Goal: Find contact information: Find contact information

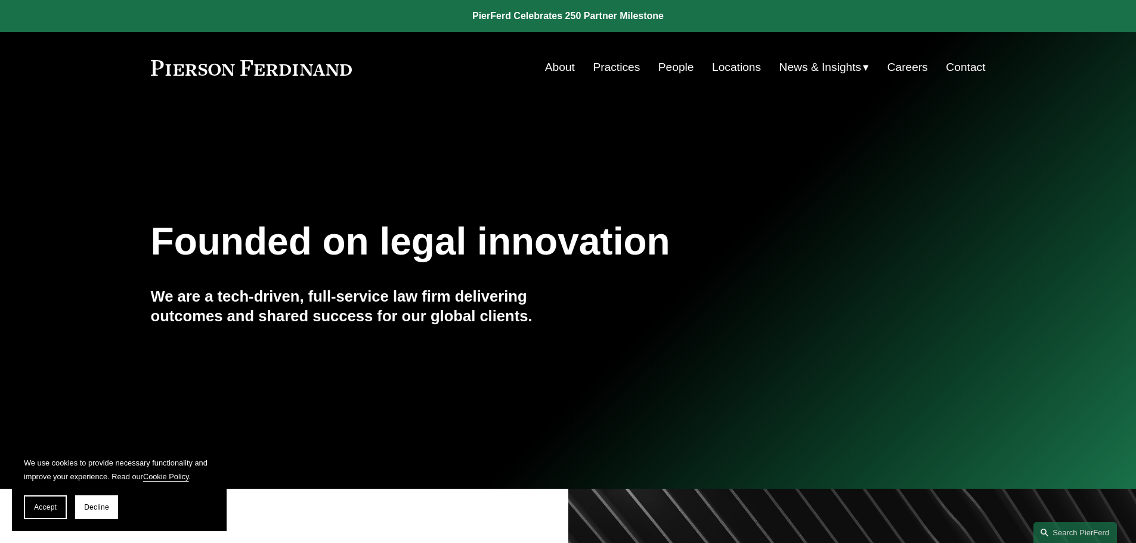
drag, startPoint x: 611, startPoint y: 64, endPoint x: 671, endPoint y: 64, distance: 60.2
click at [611, 64] on link "Practices" at bounding box center [616, 67] width 47 height 23
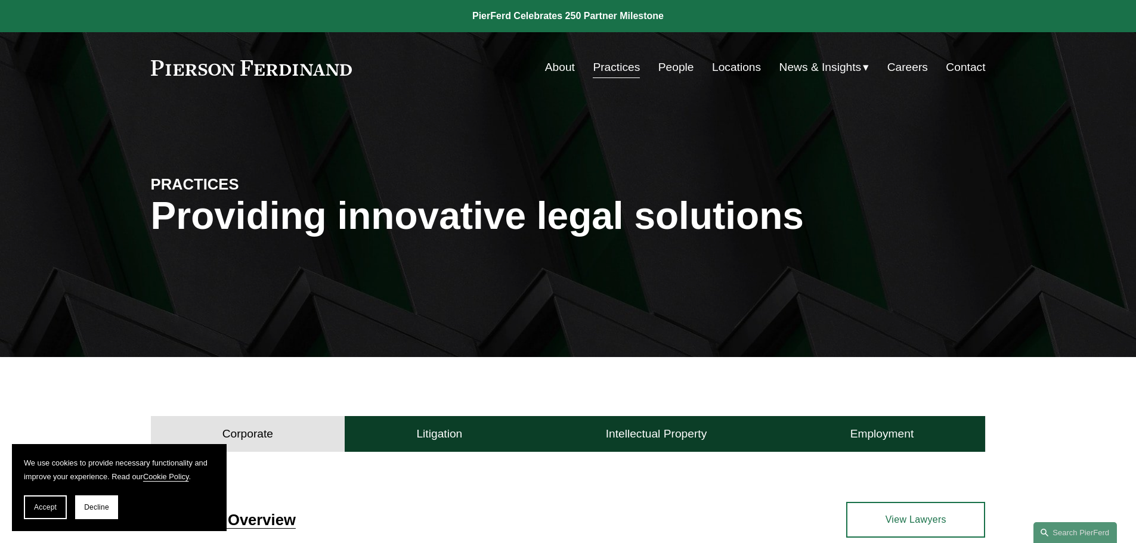
click at [718, 65] on link "Locations" at bounding box center [736, 67] width 49 height 23
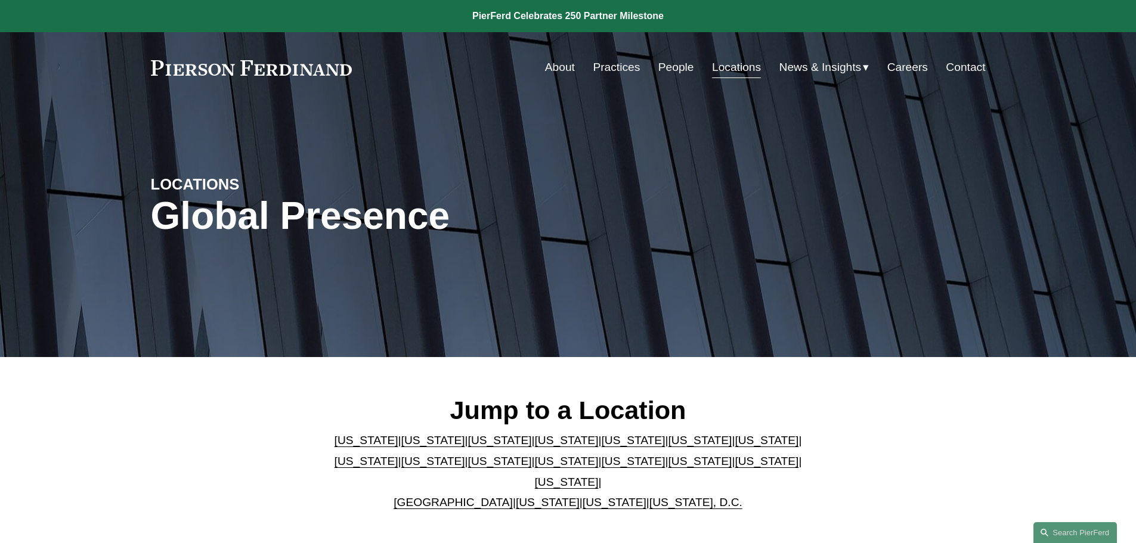
click at [680, 63] on link "People" at bounding box center [677, 67] width 36 height 23
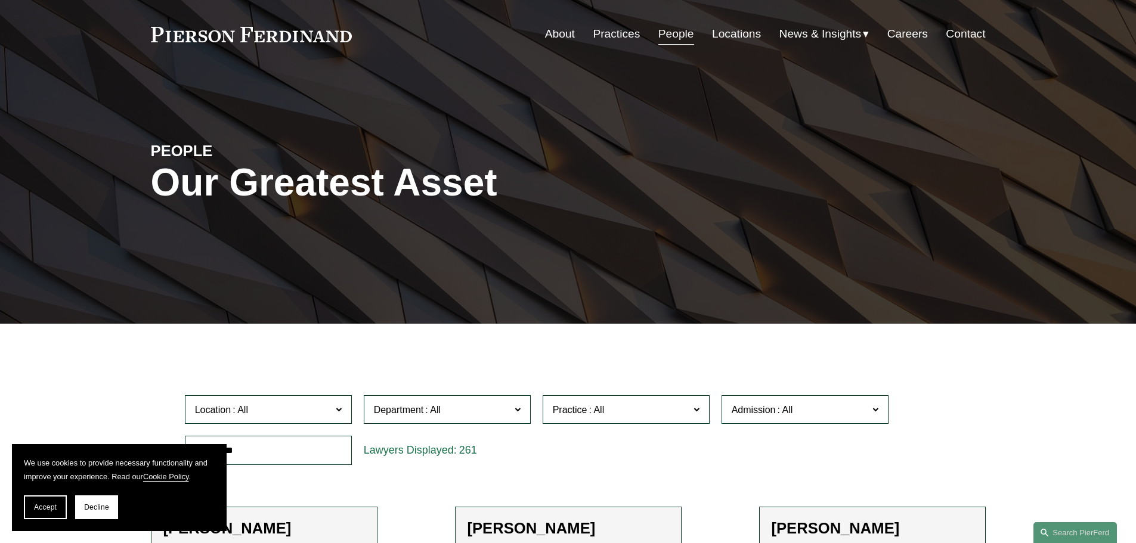
scroll to position [298, 0]
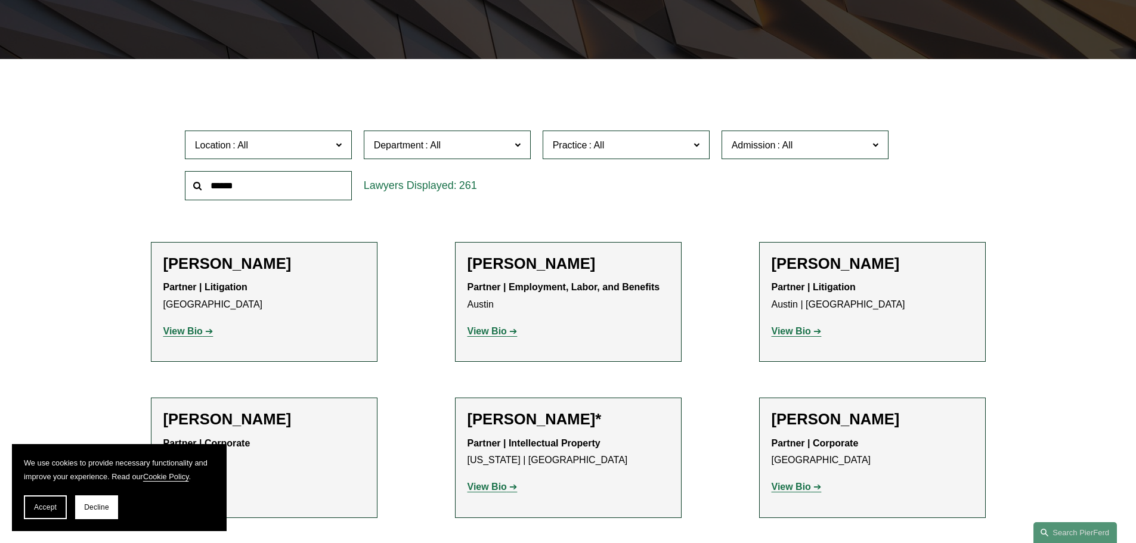
click at [288, 132] on label "Location" at bounding box center [268, 145] width 167 height 29
click at [0, 0] on link "[GEOGRAPHIC_DATA]" at bounding box center [0, 0] width 0 height 0
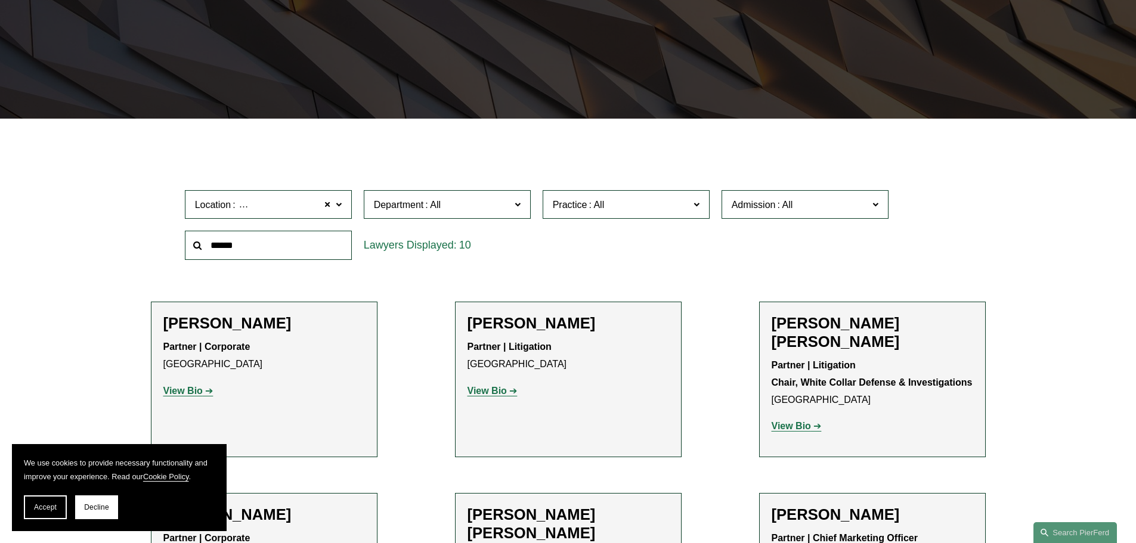
scroll to position [298, 0]
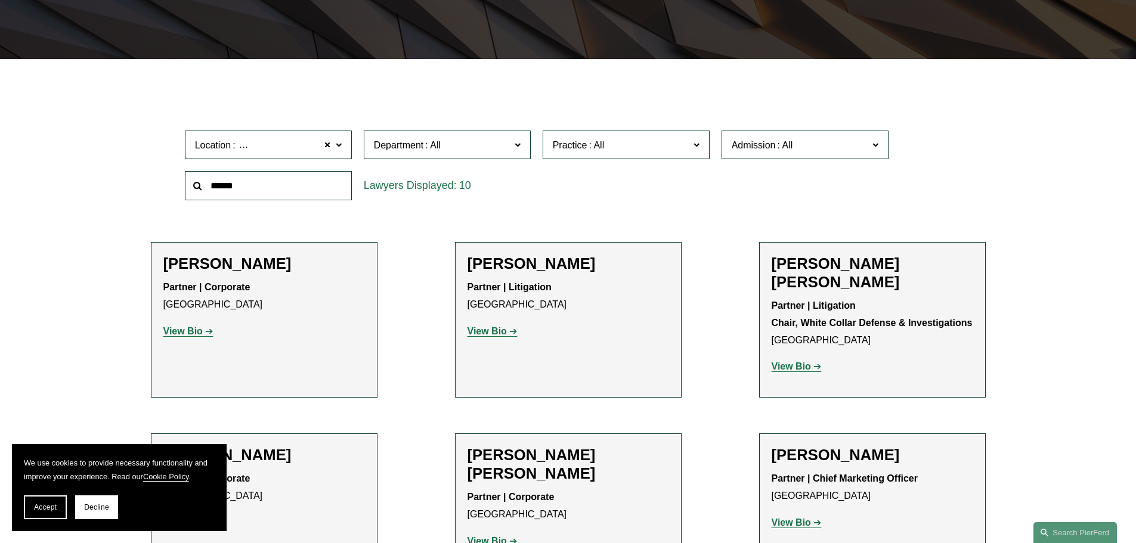
click at [268, 264] on h2 "Radha V. Bachman" at bounding box center [264, 264] width 202 height 18
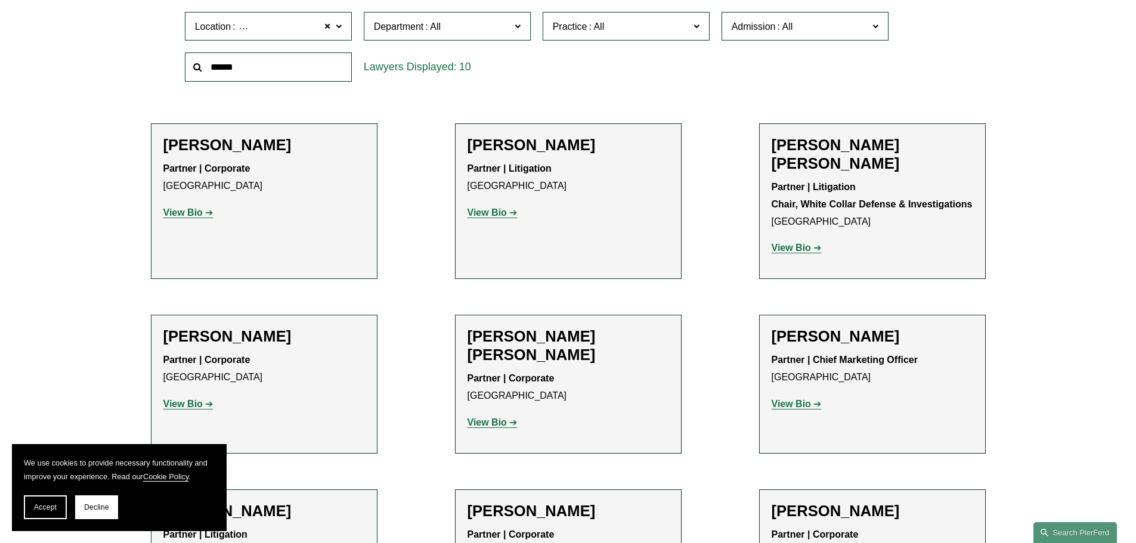
scroll to position [418, 0]
click at [189, 211] on strong "View Bio" at bounding box center [182, 212] width 39 height 10
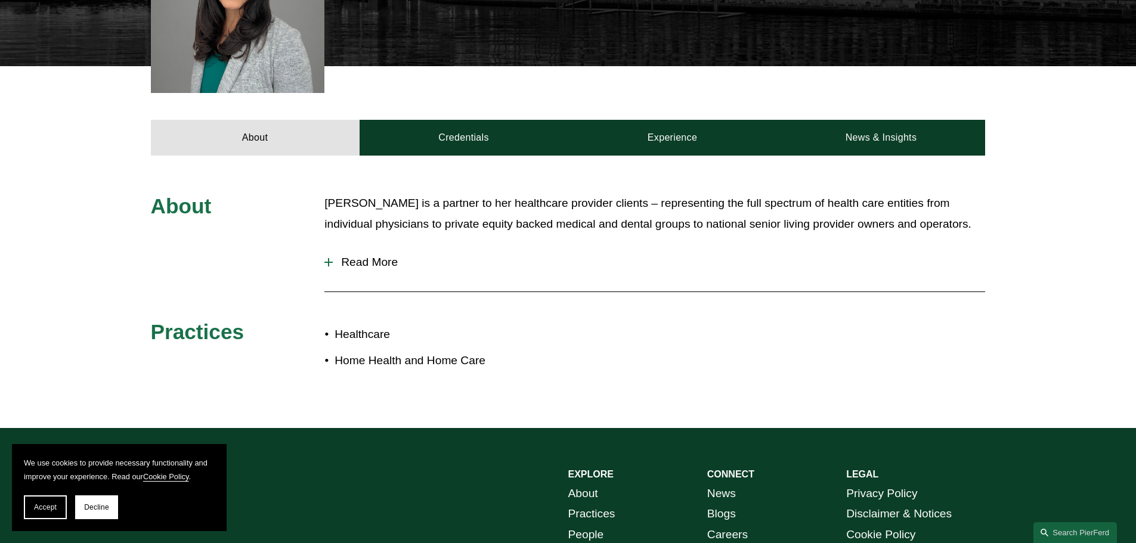
scroll to position [418, 0]
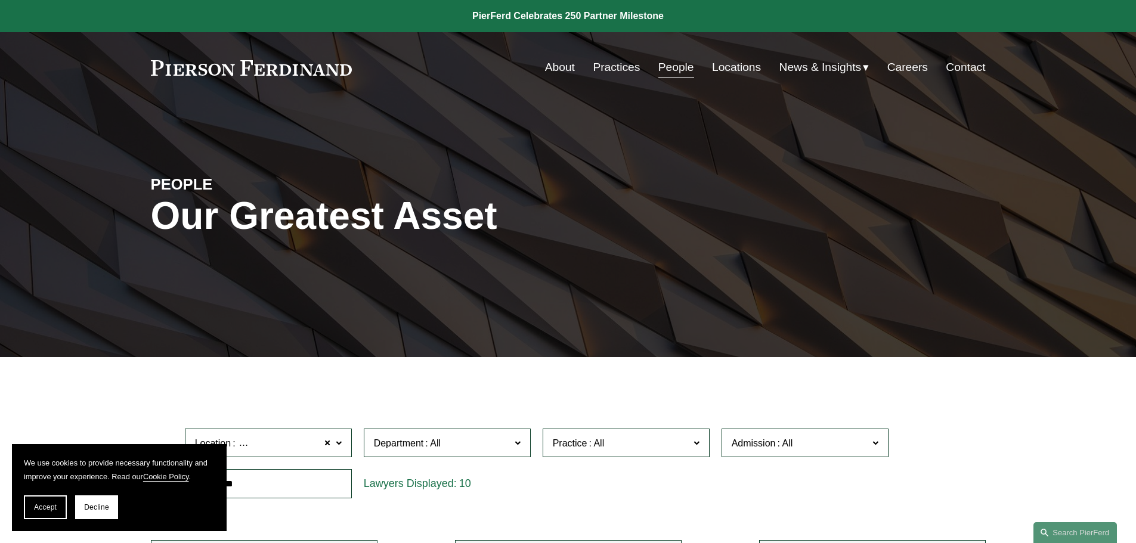
scroll to position [418, 0]
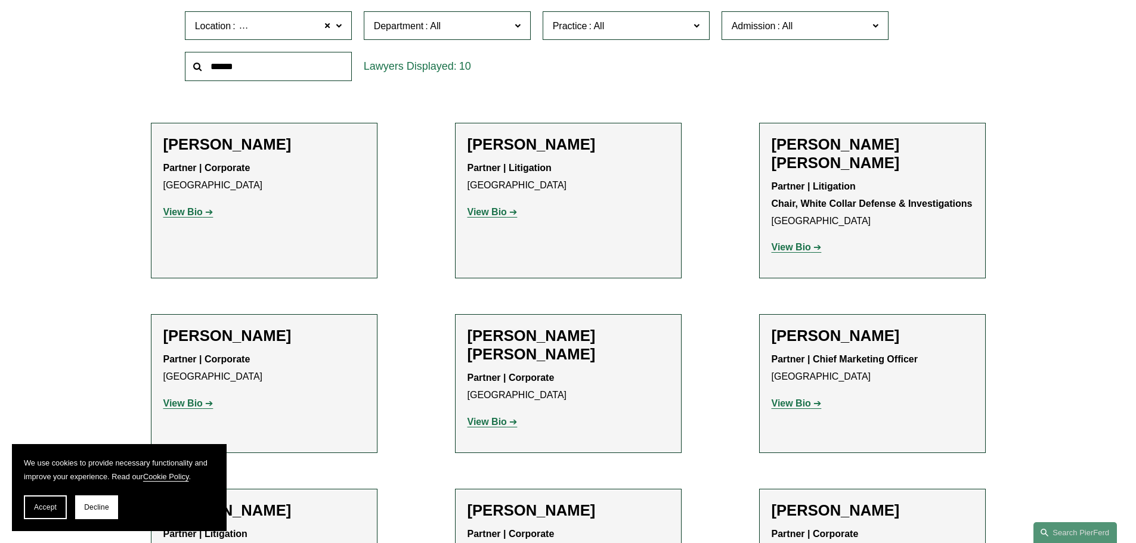
click at [187, 398] on strong "View Bio" at bounding box center [182, 403] width 39 height 10
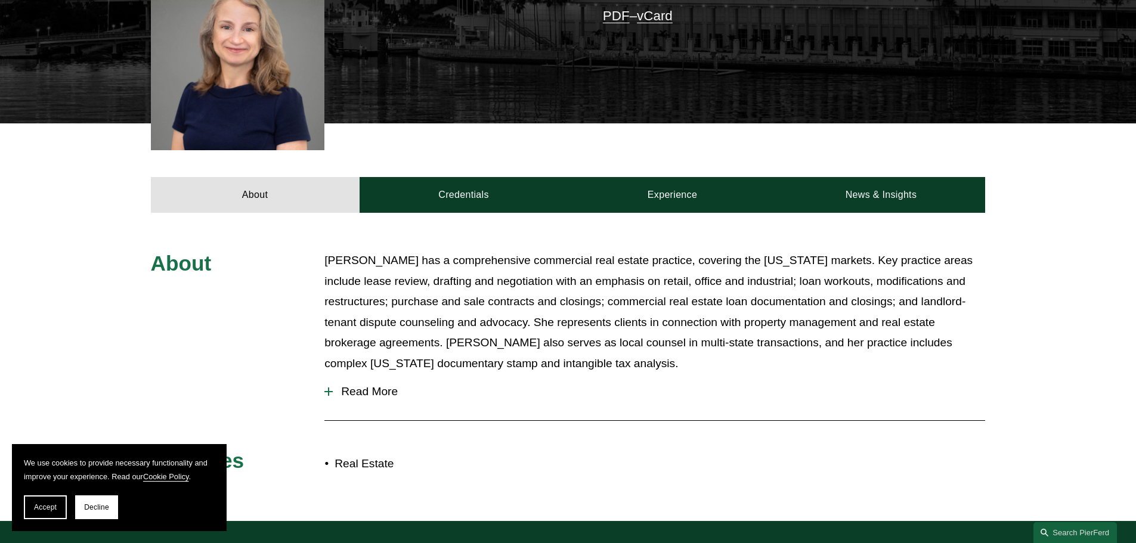
scroll to position [607, 0]
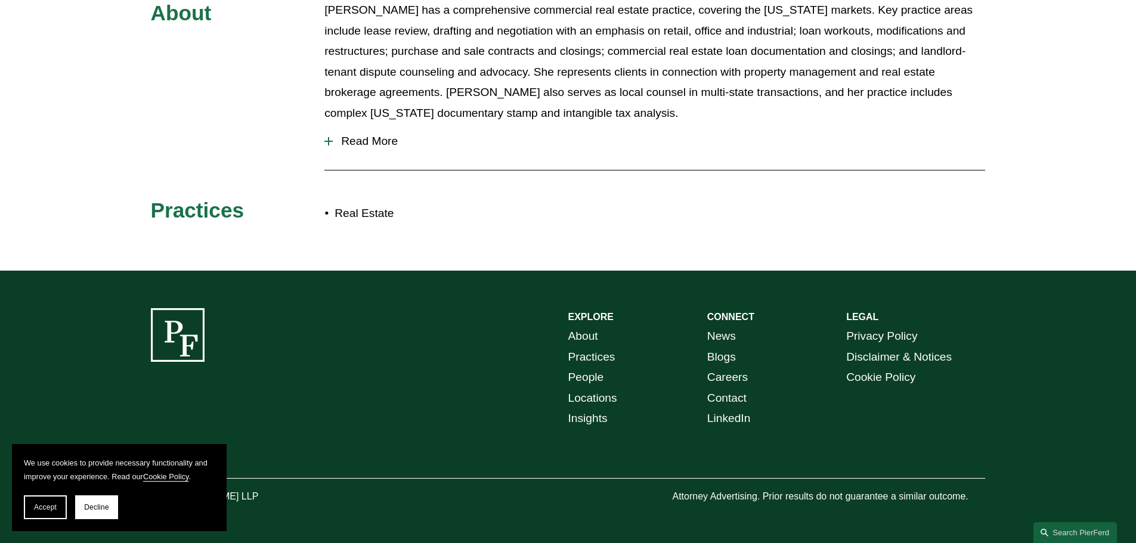
click at [605, 350] on link "Practices" at bounding box center [591, 357] width 47 height 21
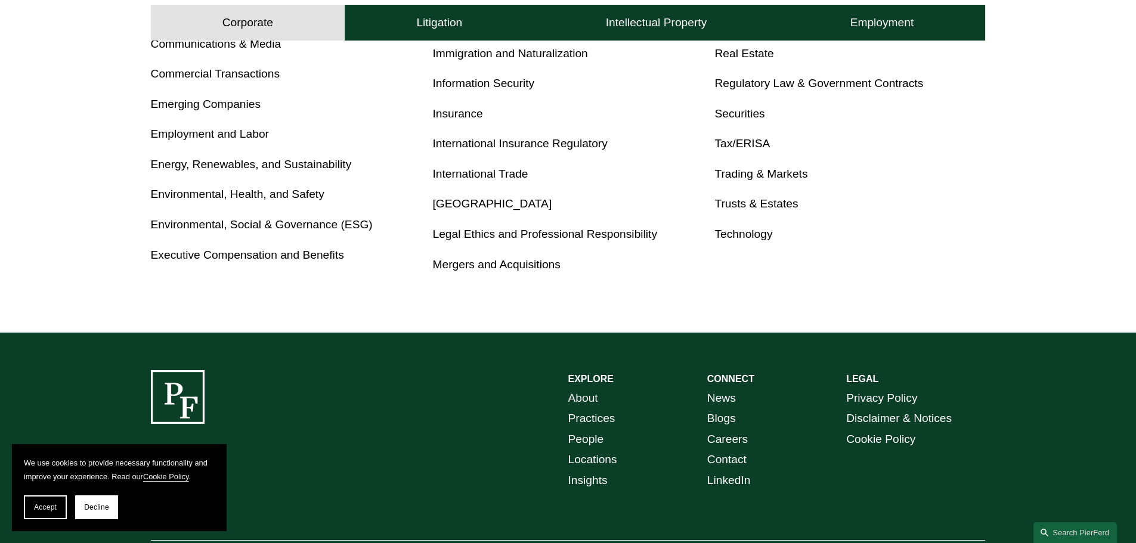
scroll to position [817, 0]
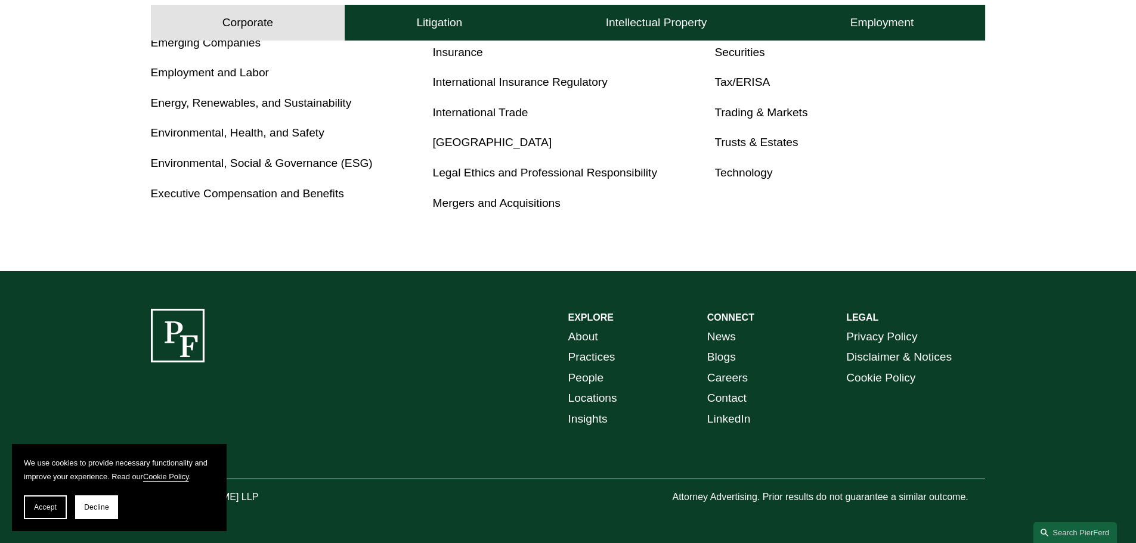
click at [586, 378] on link "People" at bounding box center [586, 378] width 36 height 21
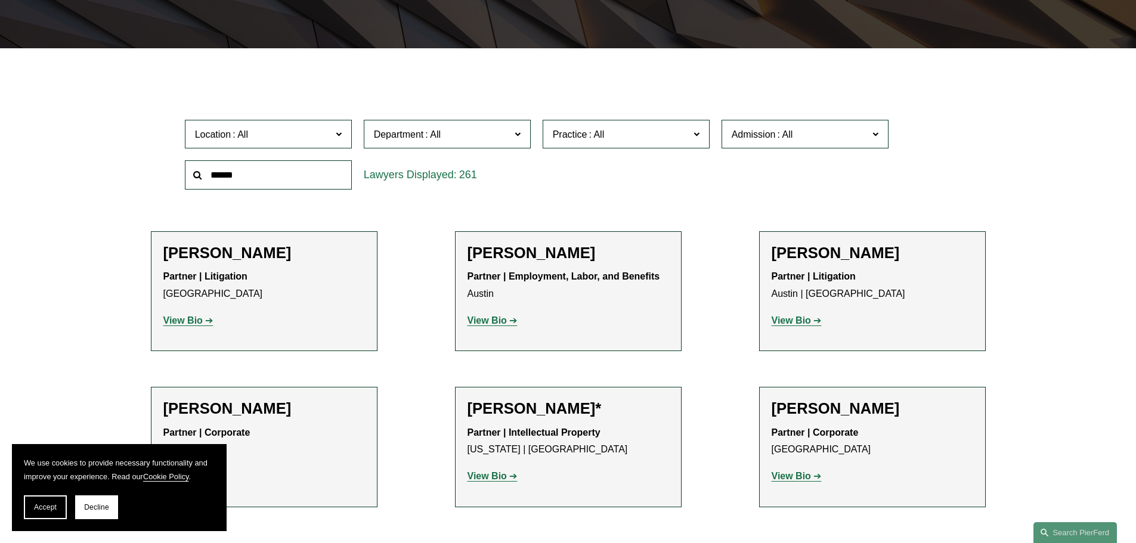
scroll to position [358, 0]
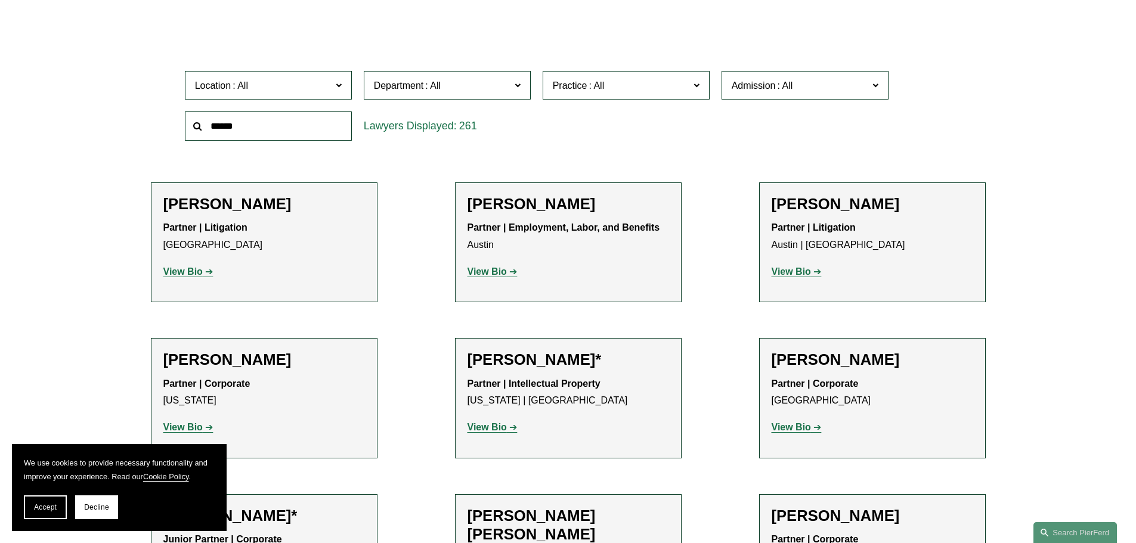
click at [609, 94] on label "Practice" at bounding box center [626, 85] width 167 height 29
click at [311, 87] on span "Location" at bounding box center [263, 86] width 137 height 16
click at [0, 0] on link "Seattle" at bounding box center [0, 0] width 0 height 0
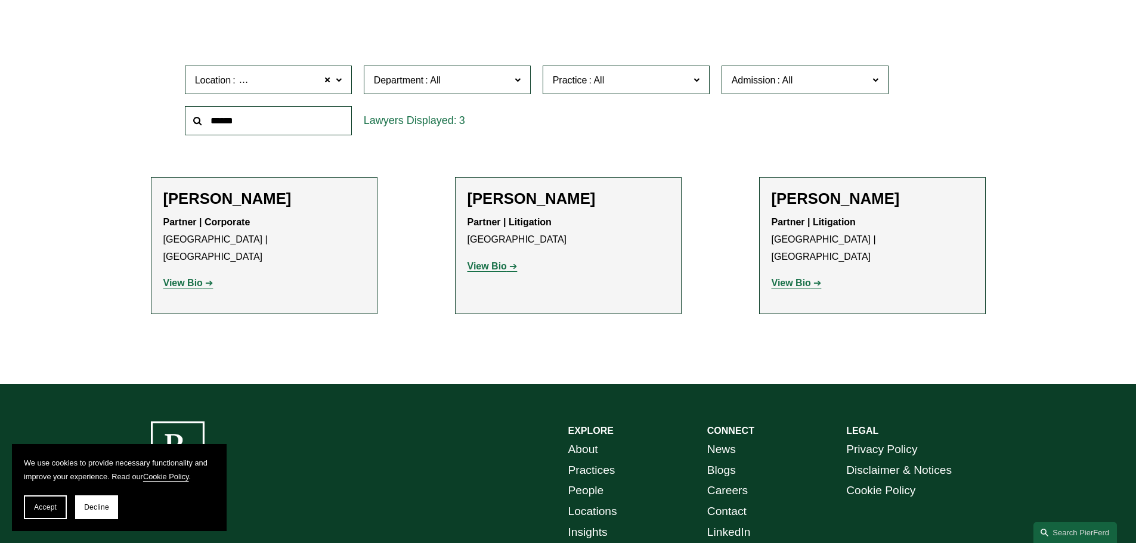
scroll to position [342, 0]
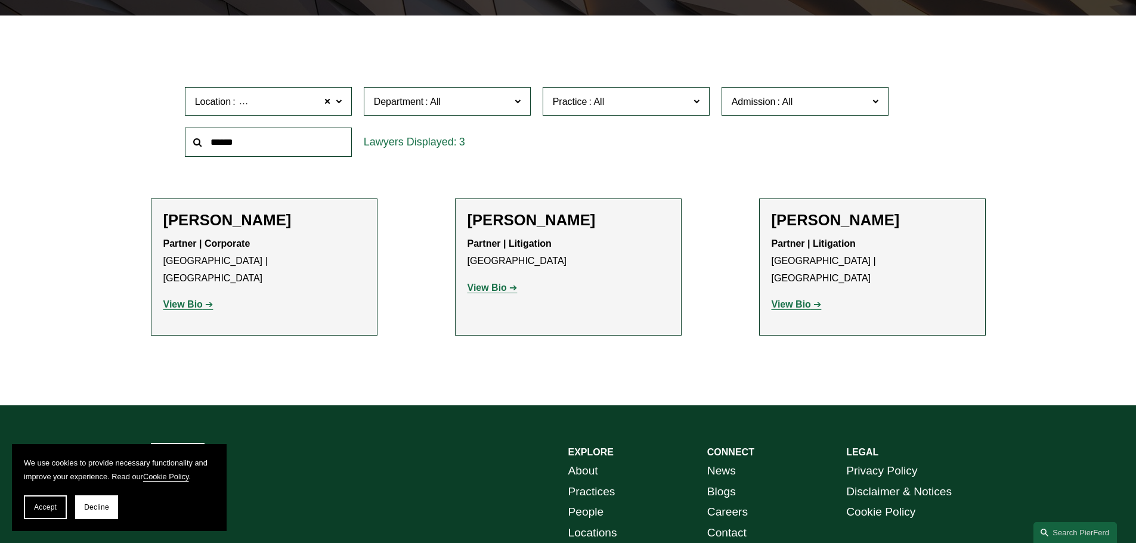
click at [297, 103] on span "Location Seattle" at bounding box center [263, 102] width 137 height 16
click at [0, 0] on link "Phoenix" at bounding box center [0, 0] width 0 height 0
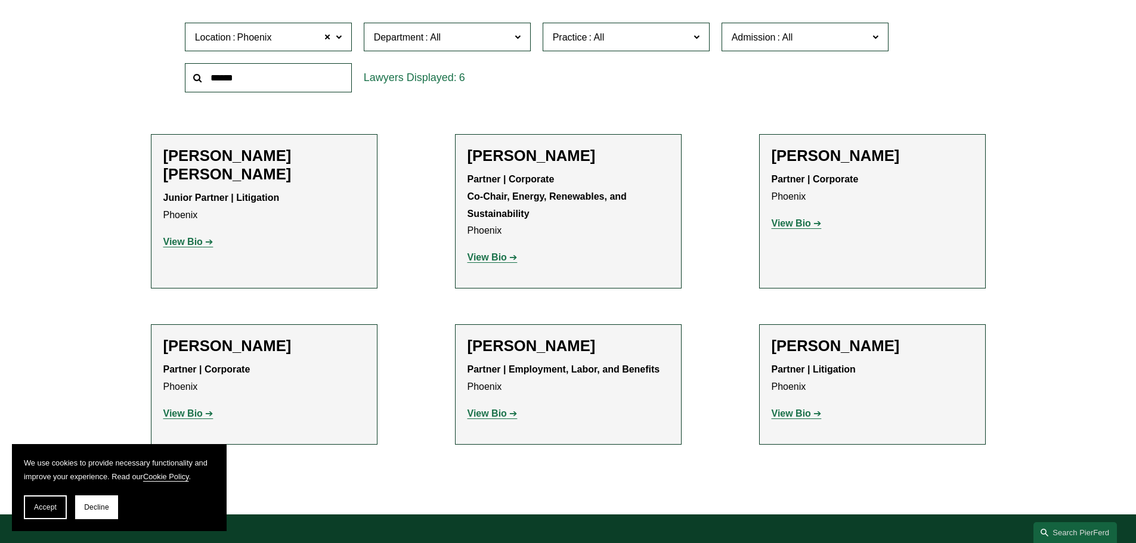
scroll to position [537, 0]
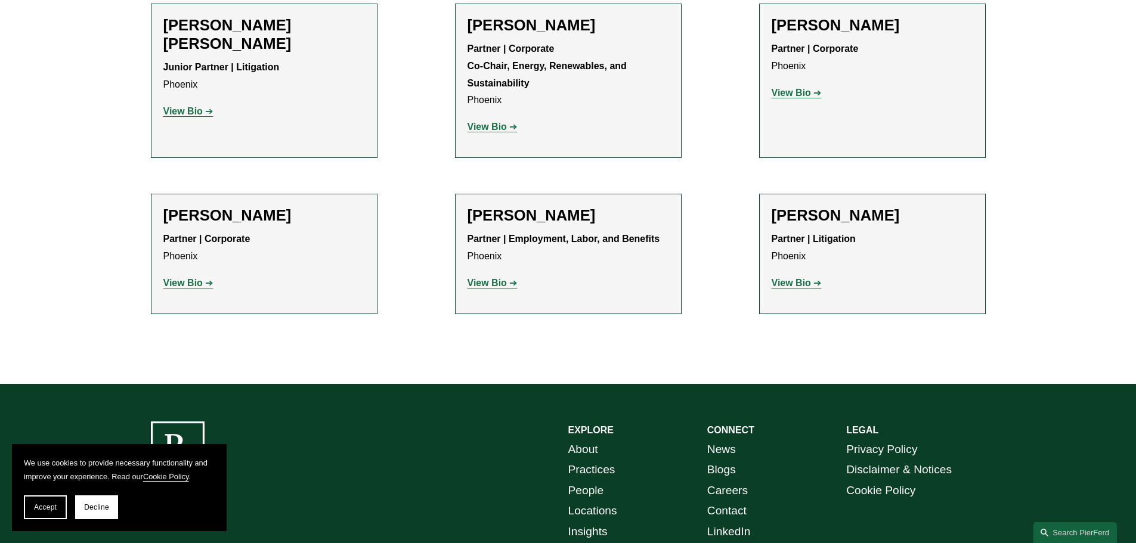
click at [276, 219] on h2 "Marian C. LaLonde" at bounding box center [264, 215] width 202 height 18
click at [184, 289] on p "View Bio" at bounding box center [264, 283] width 202 height 17
click at [184, 282] on strong "View Bio" at bounding box center [182, 283] width 39 height 10
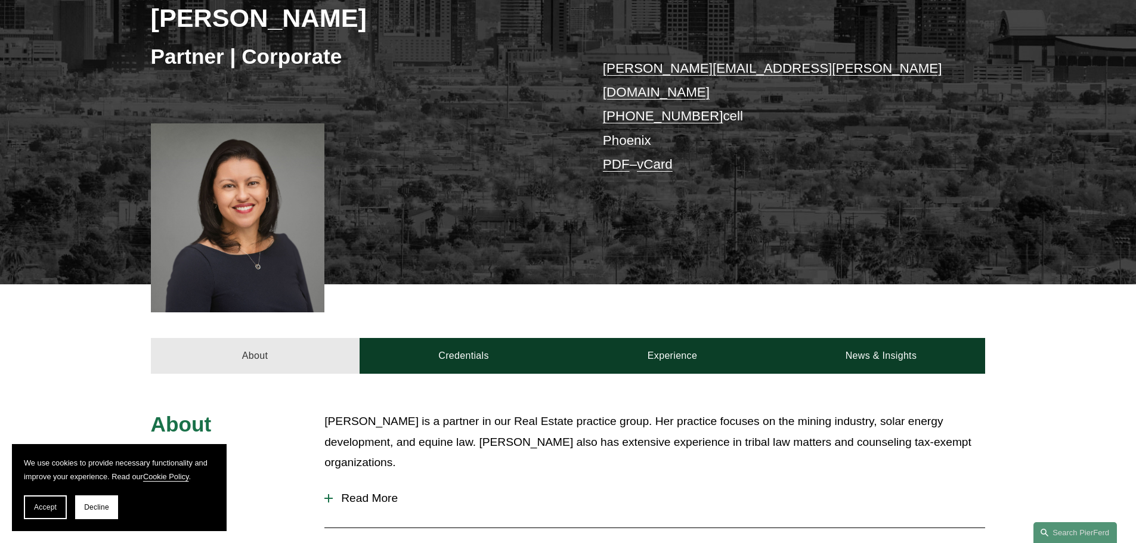
scroll to position [179, 0]
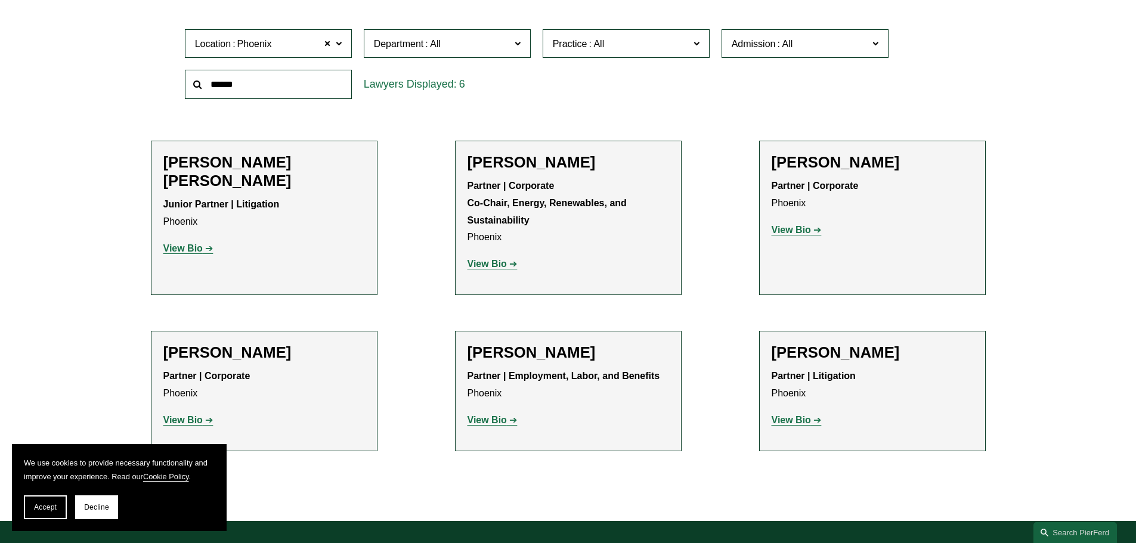
scroll to position [298, 0]
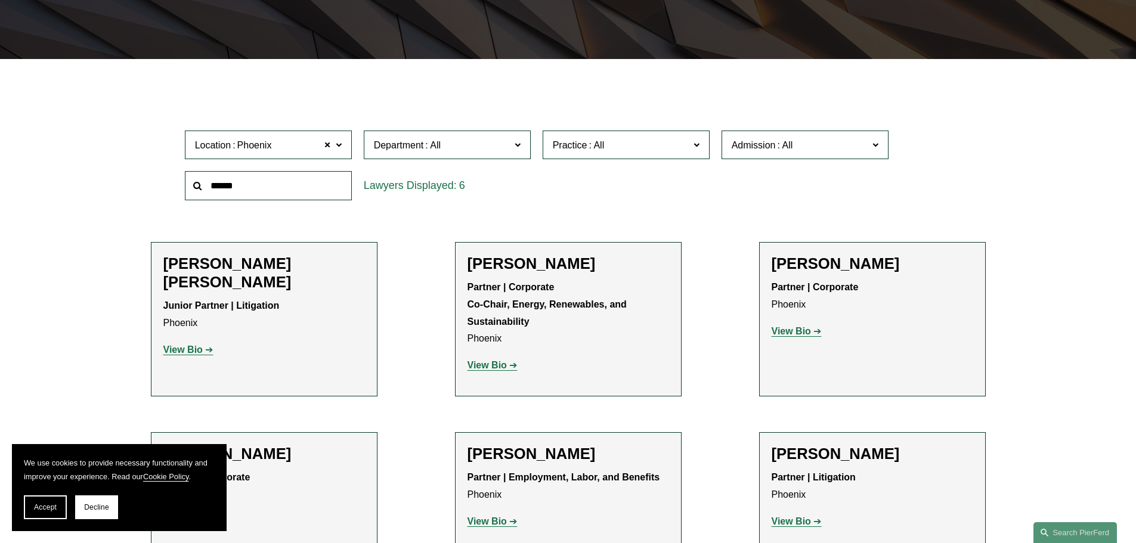
click at [802, 325] on p "View Bio" at bounding box center [873, 331] width 202 height 17
click at [798, 332] on strong "View Bio" at bounding box center [791, 331] width 39 height 10
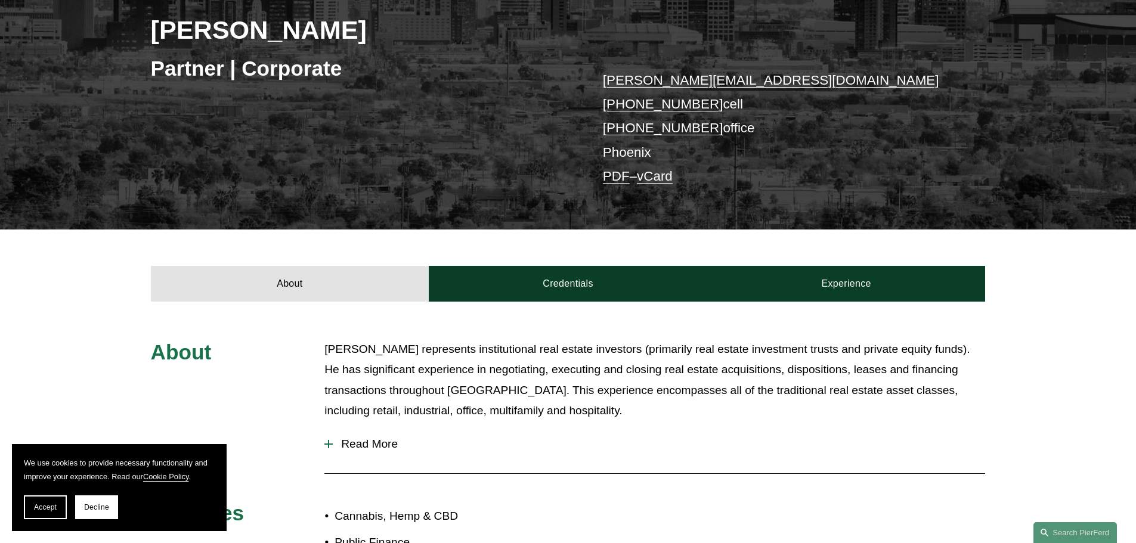
scroll to position [358, 0]
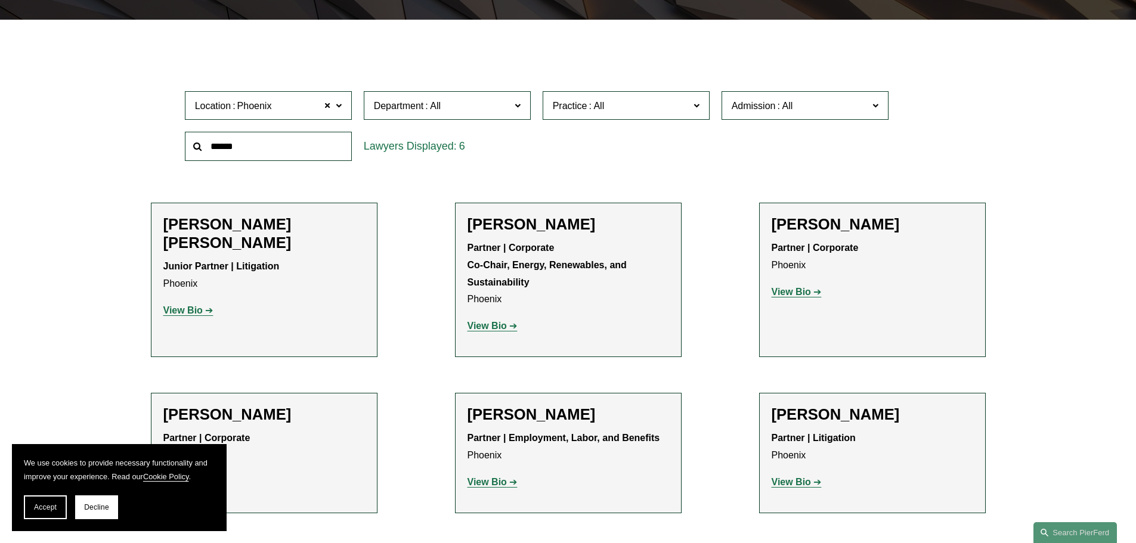
scroll to position [239, 0]
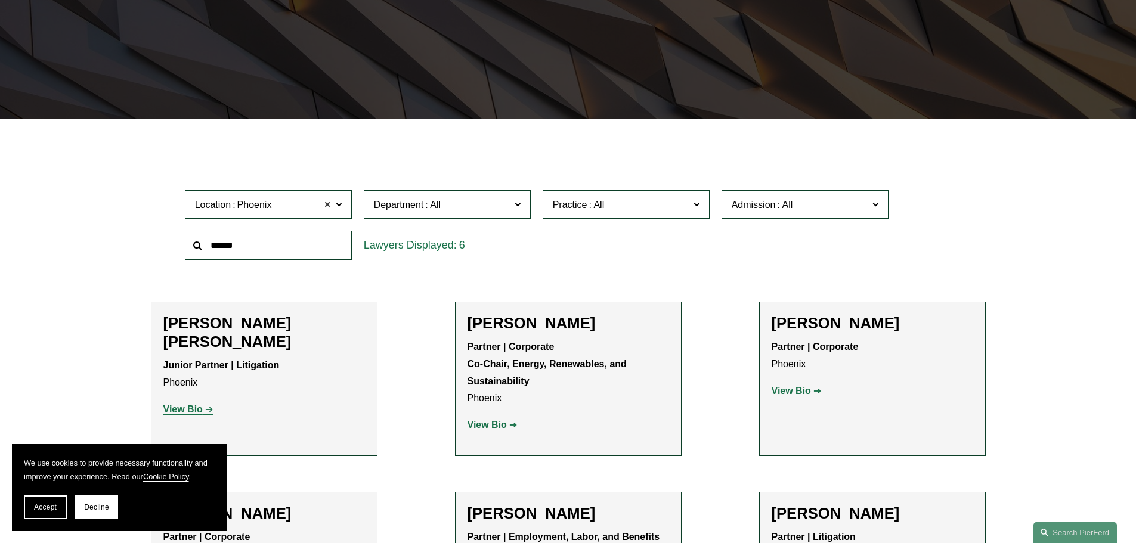
click at [329, 205] on span at bounding box center [328, 205] width 7 height 16
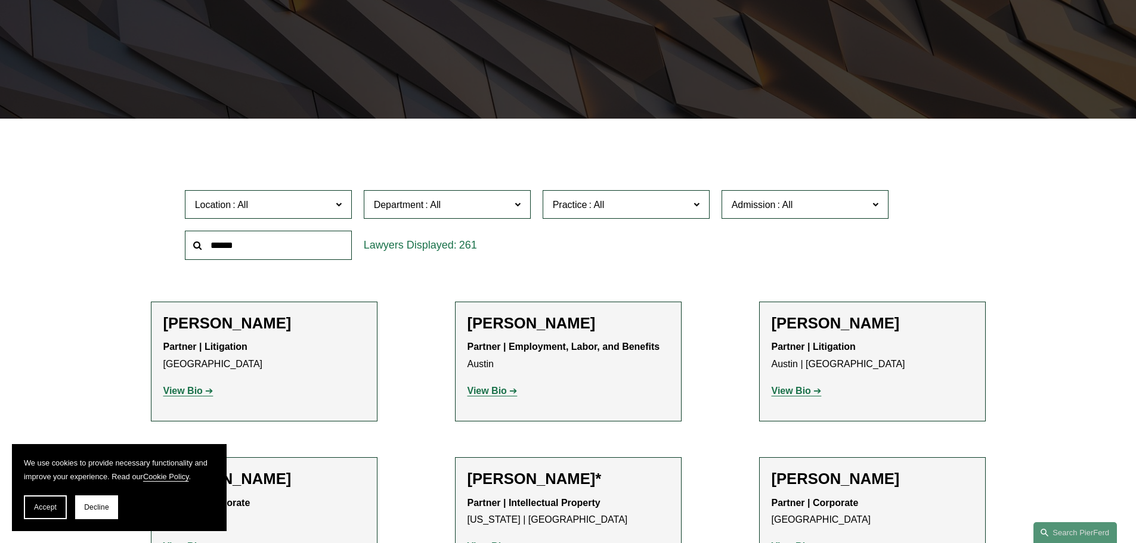
click at [332, 208] on label "Location" at bounding box center [268, 204] width 167 height 29
click at [0, 0] on link "Cincinnati" at bounding box center [0, 0] width 0 height 0
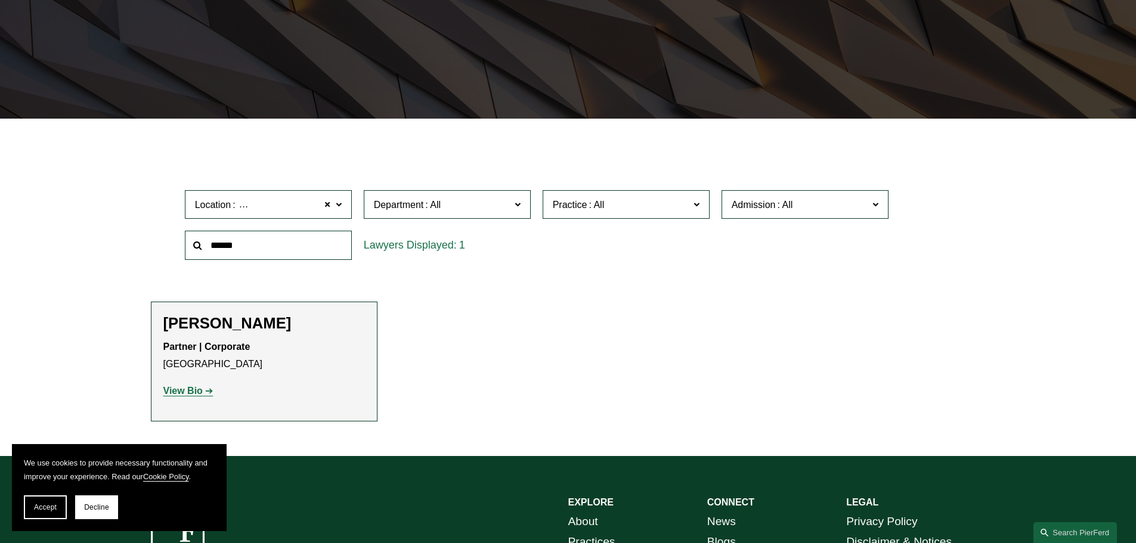
click at [189, 387] on strong "View Bio" at bounding box center [182, 391] width 39 height 10
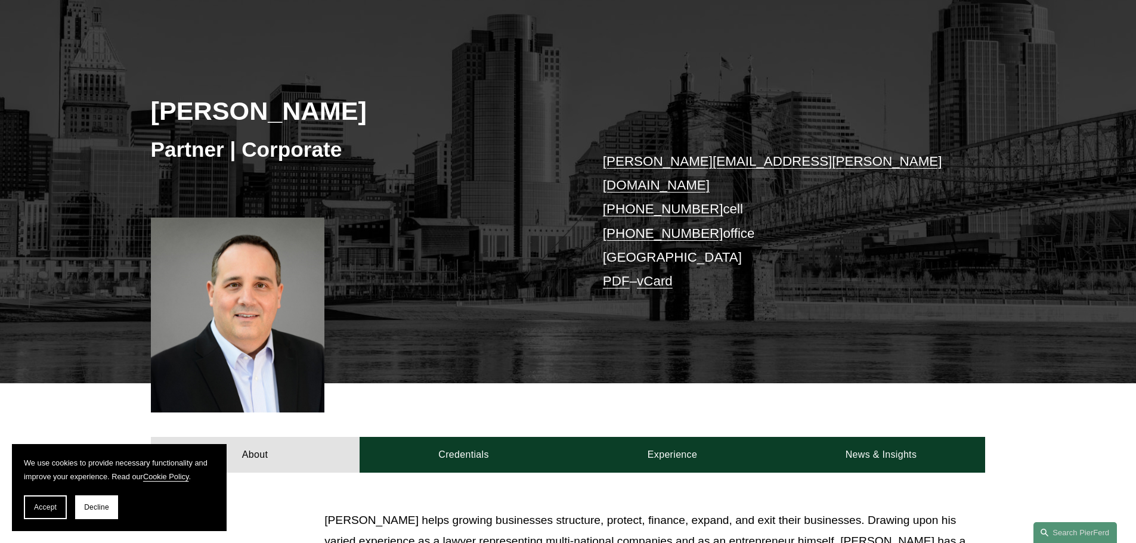
scroll to position [60, 0]
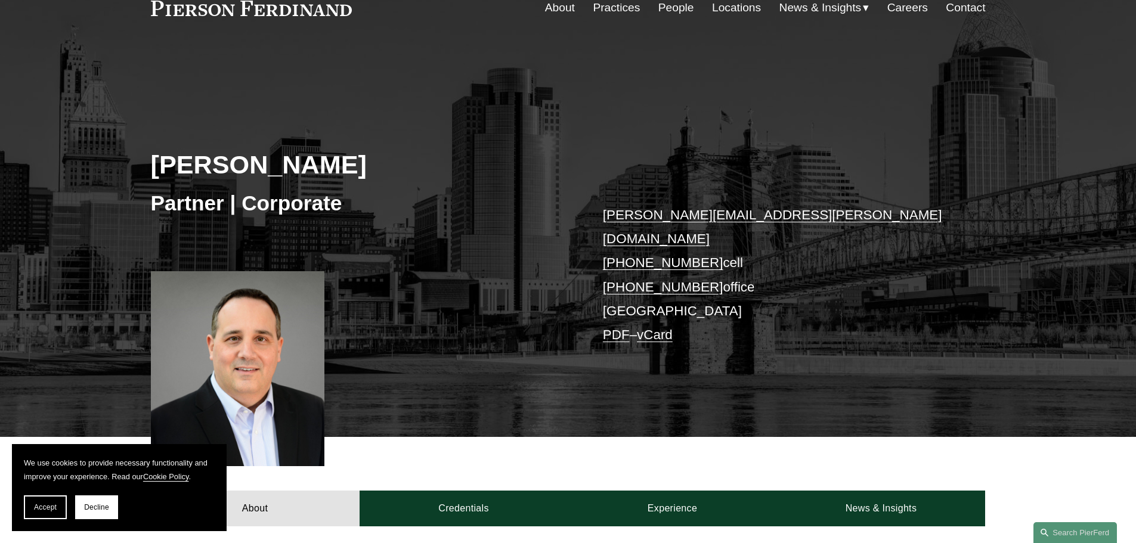
click at [834, 312] on p "[PERSON_NAME][EMAIL_ADDRESS][PERSON_NAME][DOMAIN_NAME] [PHONE_NUMBER] cell [PHO…" at bounding box center [777, 275] width 348 height 144
drag, startPoint x: 708, startPoint y: 261, endPoint x: 621, endPoint y: 262, distance: 87.1
click at [621, 262] on p "[PERSON_NAME][EMAIL_ADDRESS][PERSON_NAME][DOMAIN_NAME] [PHONE_NUMBER] cell [PHO…" at bounding box center [777, 275] width 348 height 144
copy p "513.655.2824"
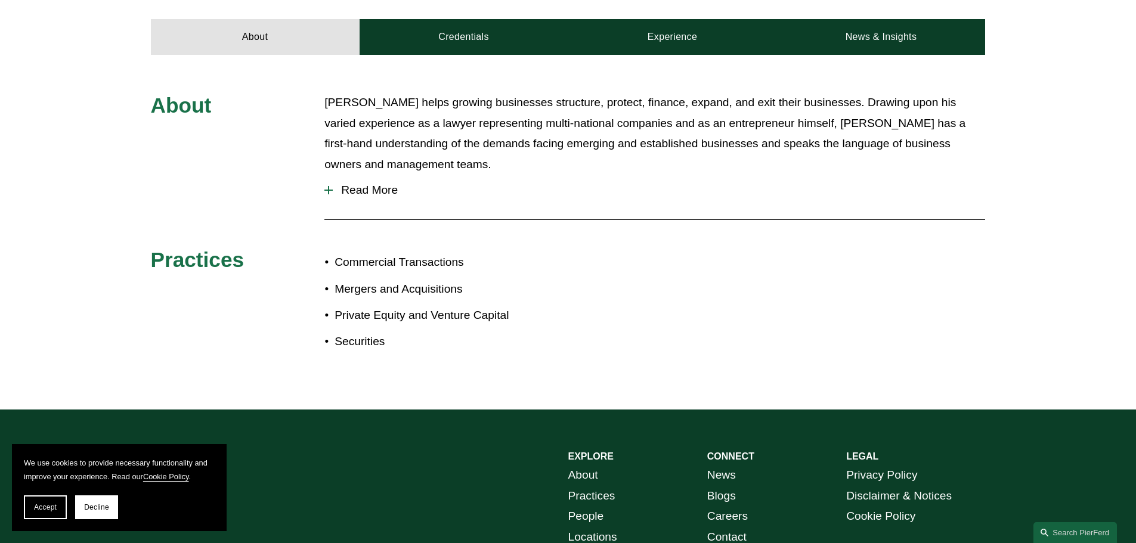
scroll to position [597, 0]
